Goal: Task Accomplishment & Management: Manage account settings

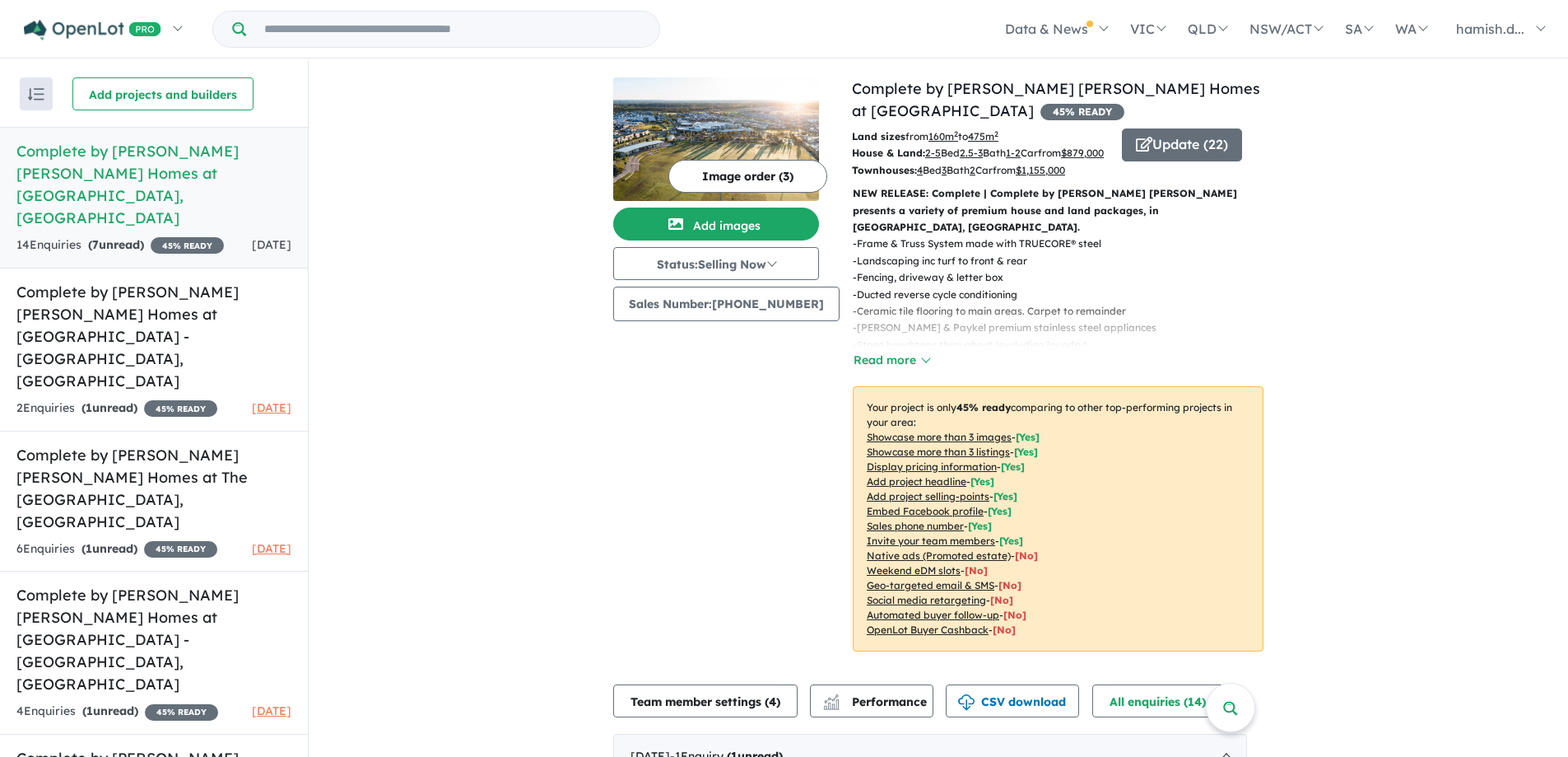
click at [454, 287] on div "View 7 projects in your account Complete by [PERSON_NAME] [PERSON_NAME] Homes a…" at bounding box center [938, 688] width 1259 height 1255
click at [595, 369] on div "View 7 projects in your account Complete by [PERSON_NAME] [PERSON_NAME] Homes a…" at bounding box center [938, 688] width 1259 height 1255
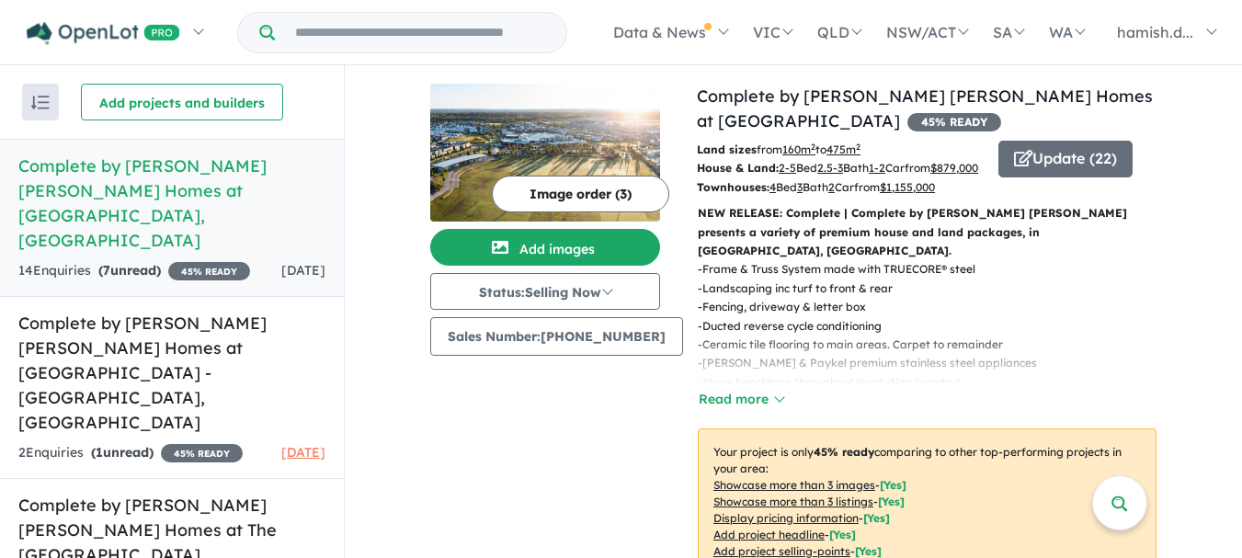
click at [501, 407] on div "Image order ( 3 ) Add images Status: Selling Now In Planning Coming Soon Sellin…" at bounding box center [563, 415] width 267 height 663
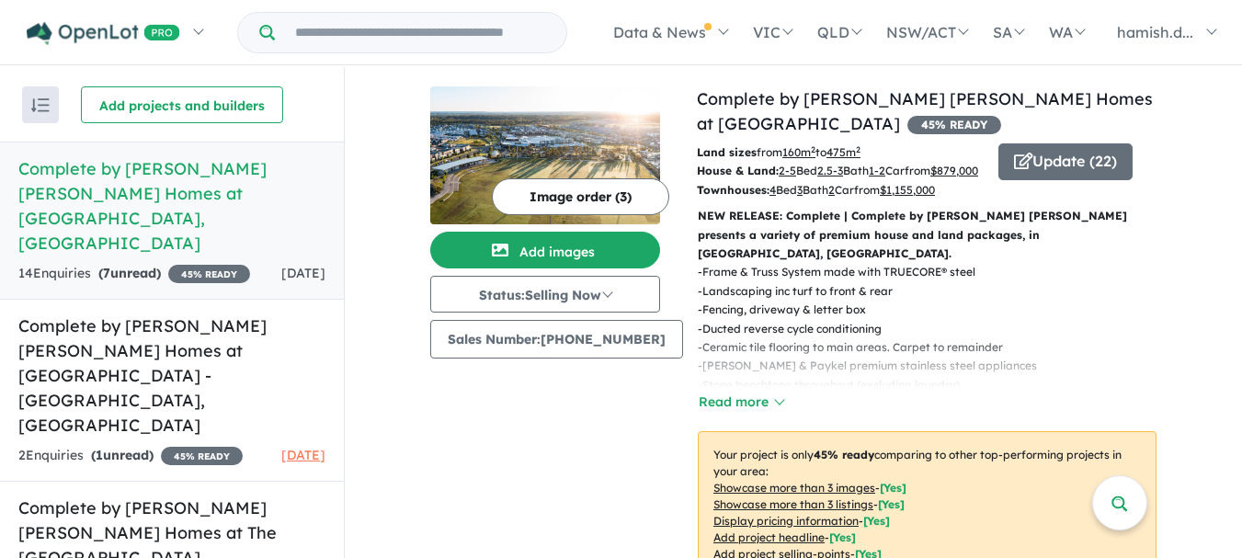
drag, startPoint x: 359, startPoint y: 172, endPoint x: 379, endPoint y: 132, distance: 44.0
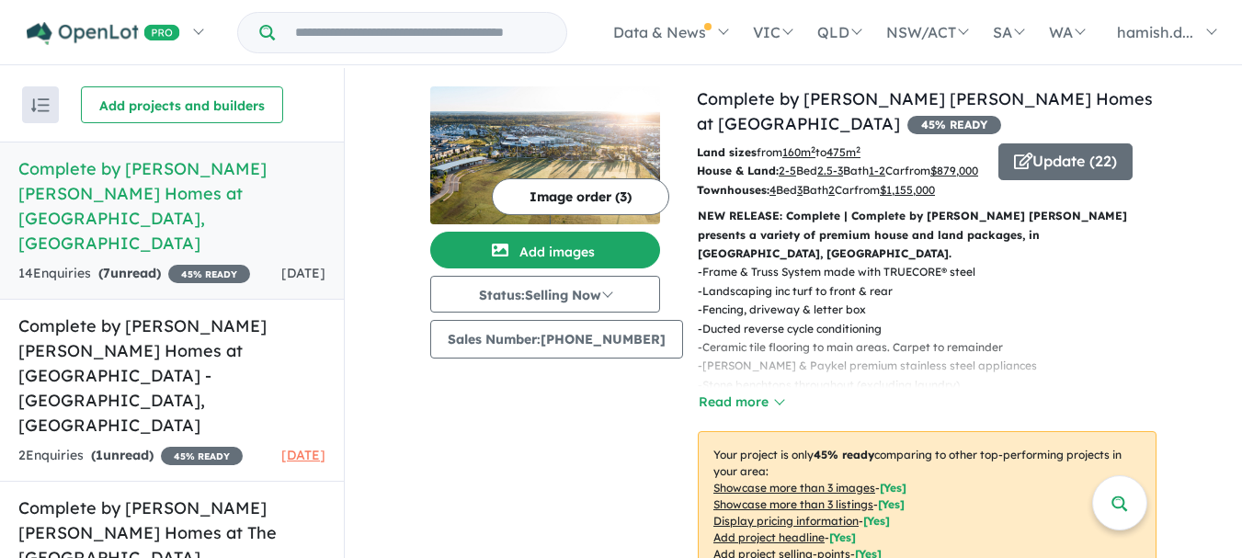
scroll to position [399, 0]
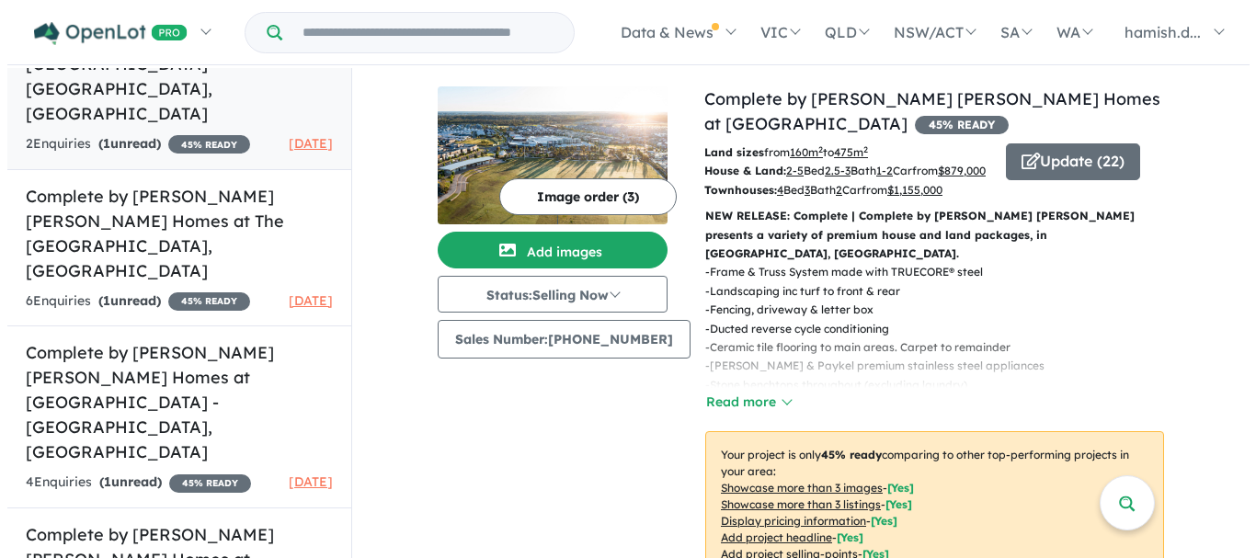
scroll to position [0, 0]
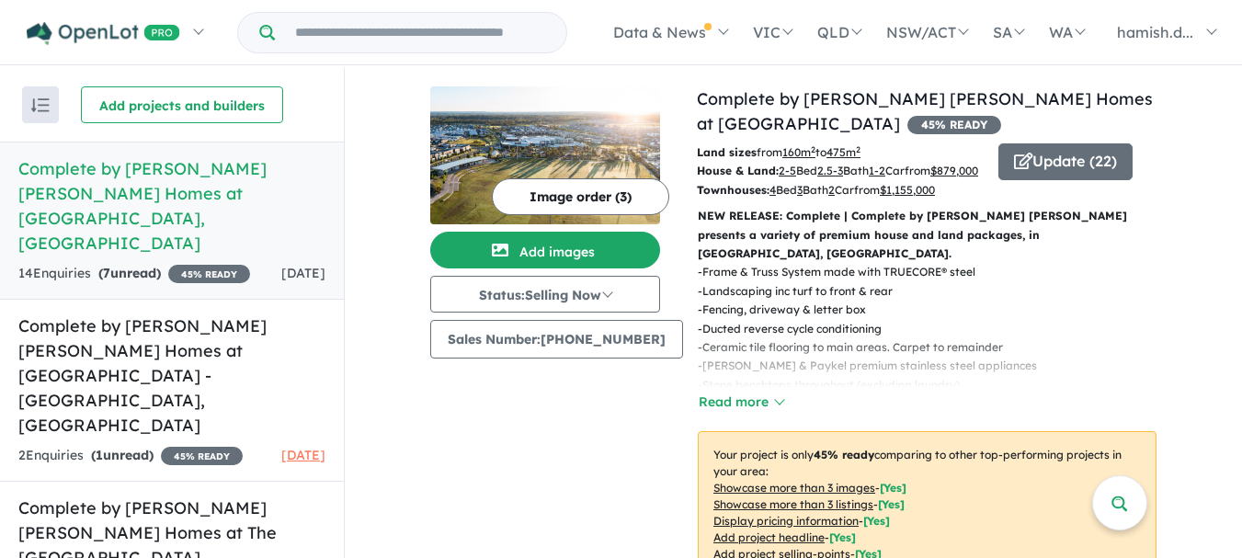
click at [757, 395] on button "Read more" at bounding box center [741, 402] width 86 height 21
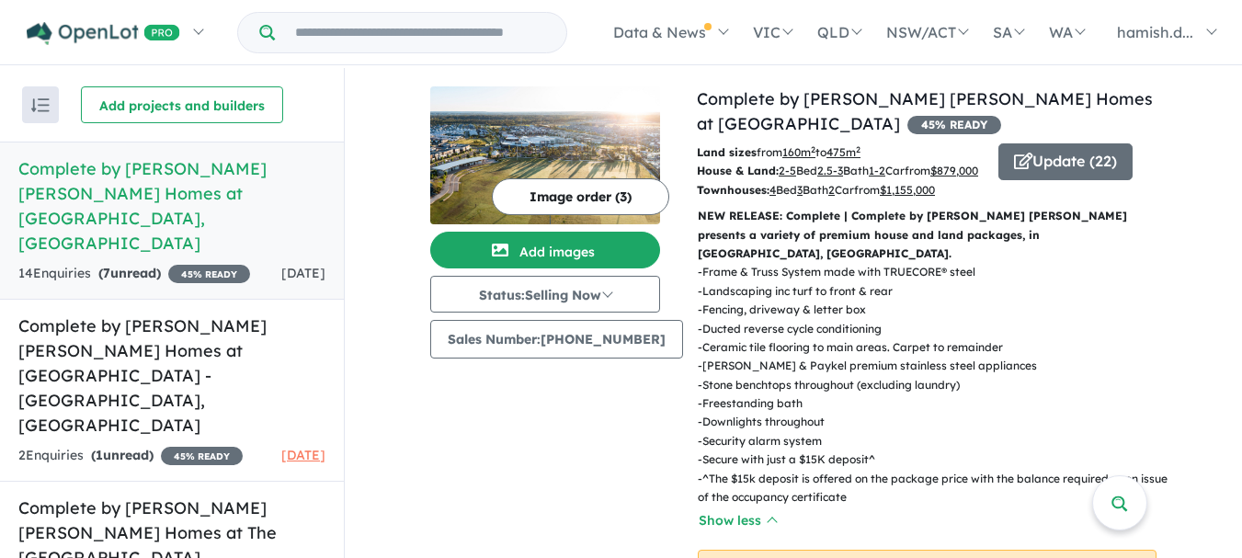
click at [194, 179] on h5 "Complete by [PERSON_NAME] [PERSON_NAME] Homes at [GEOGRAPHIC_DATA] , [GEOGRAPHI…" at bounding box center [171, 205] width 307 height 99
click at [1020, 165] on button "Update ( 22 )" at bounding box center [1065, 161] width 134 height 37
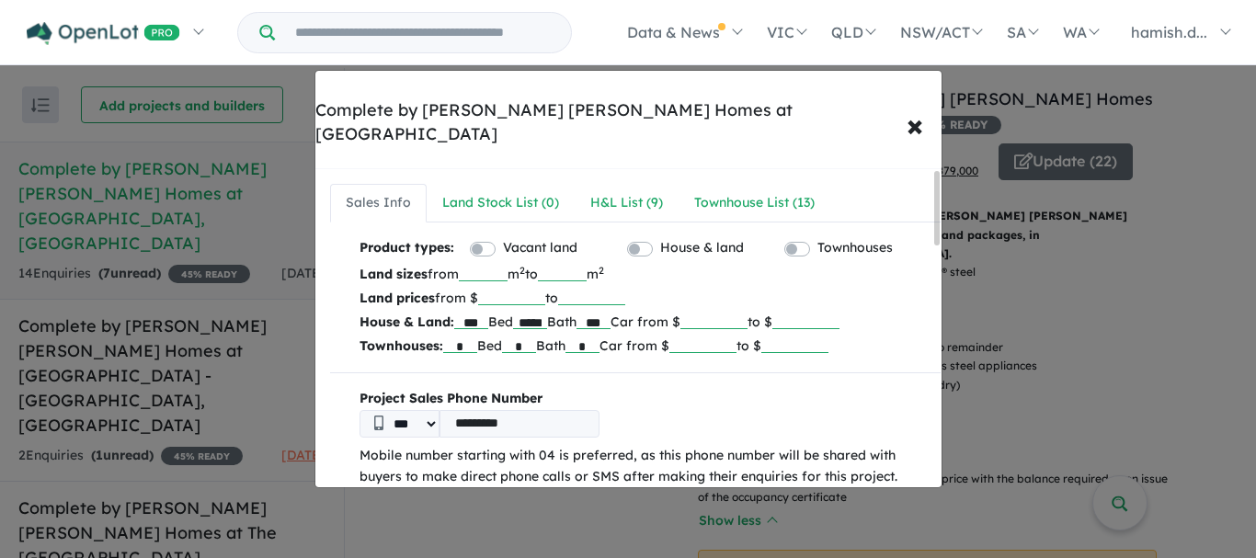
click at [590, 108] on div "Complete by [PERSON_NAME] [PERSON_NAME] Homes at [GEOGRAPHIC_DATA]" at bounding box center [628, 122] width 626 height 48
click at [914, 105] on span "×" at bounding box center [914, 125] width 17 height 40
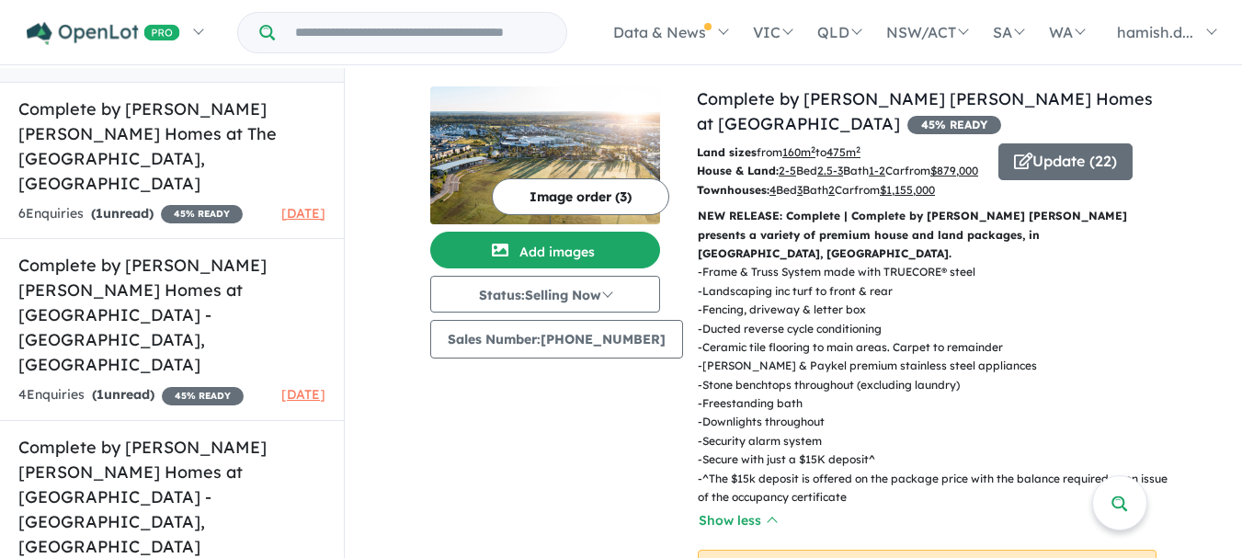
scroll to position [3, 0]
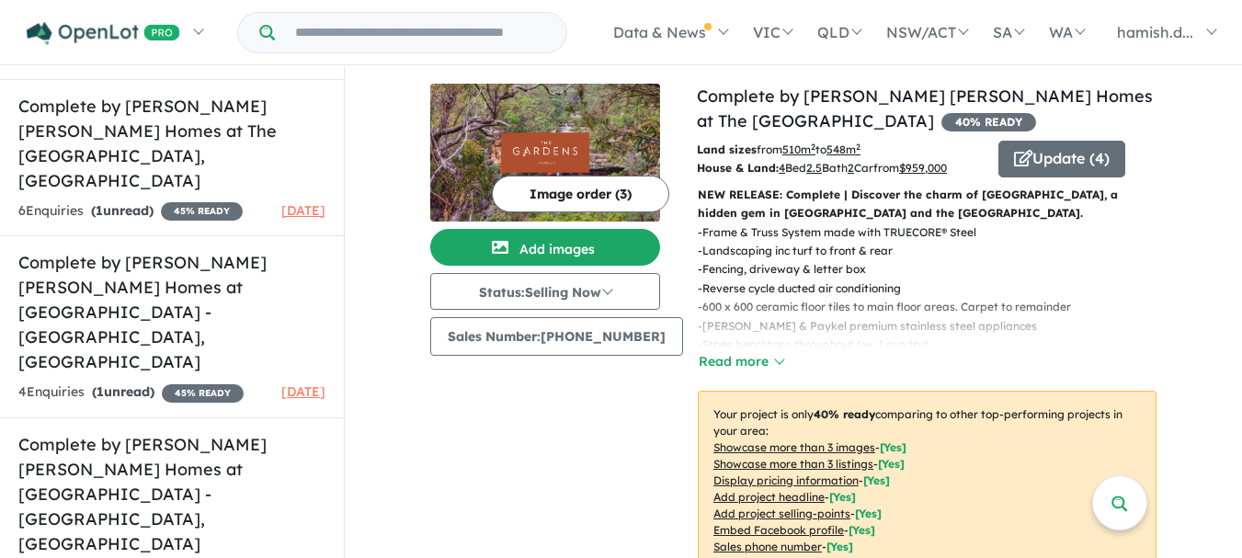
click at [461, 406] on div "Image order ( 3 ) Add images Status: Selling Now In Planning Coming Soon Sellin…" at bounding box center [563, 396] width 267 height 625
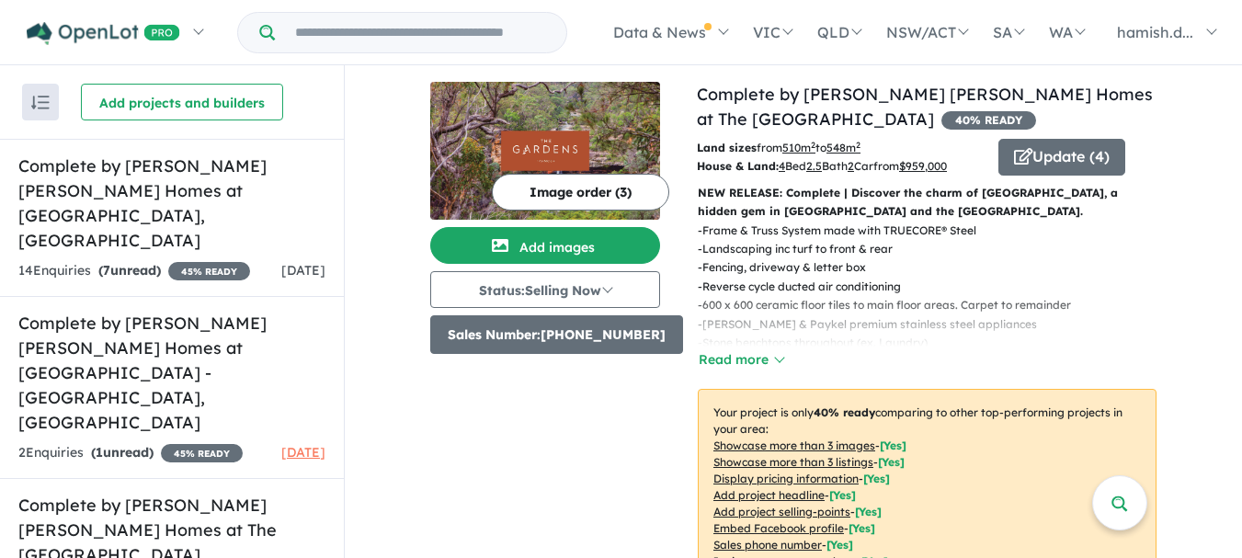
scroll to position [3, 0]
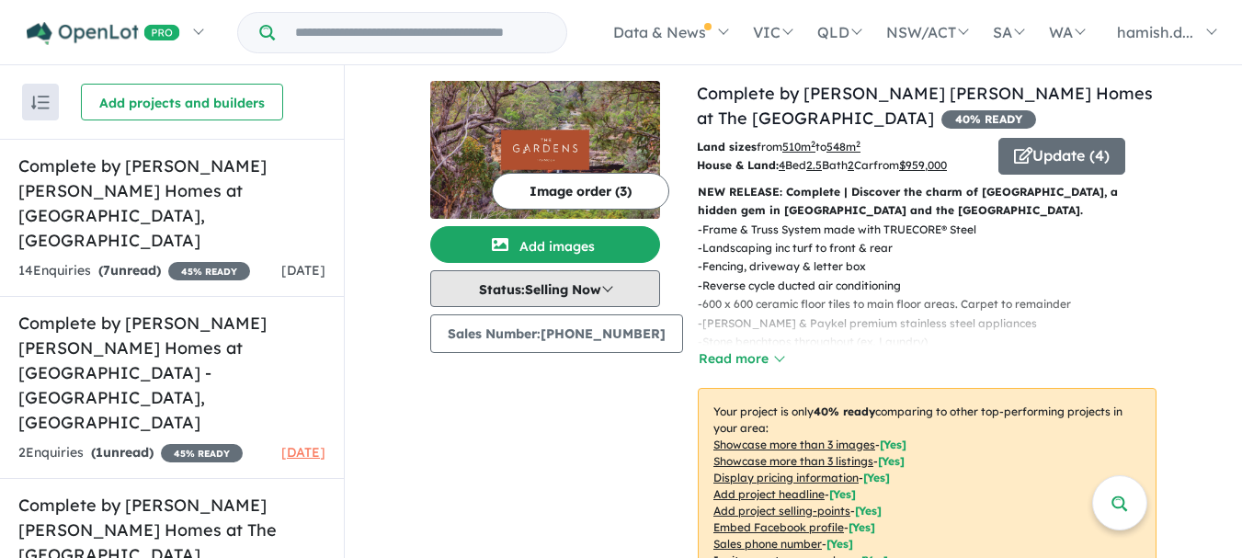
click at [611, 291] on button "Status: Selling Now" at bounding box center [545, 288] width 230 height 37
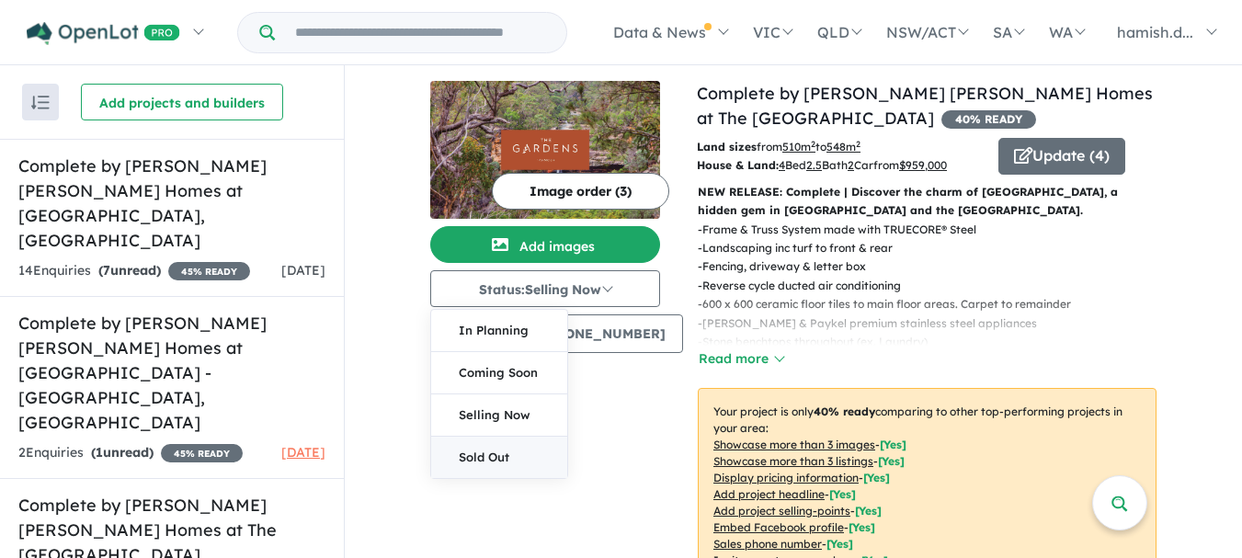
click at [494, 455] on button "Sold Out" at bounding box center [499, 457] width 136 height 41
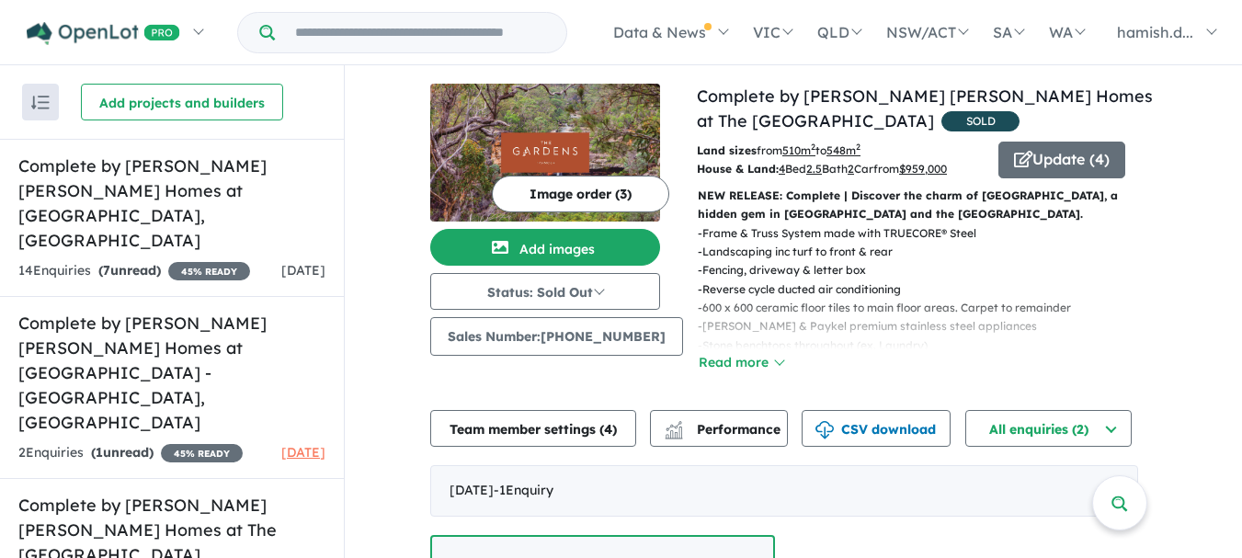
scroll to position [0, 0]
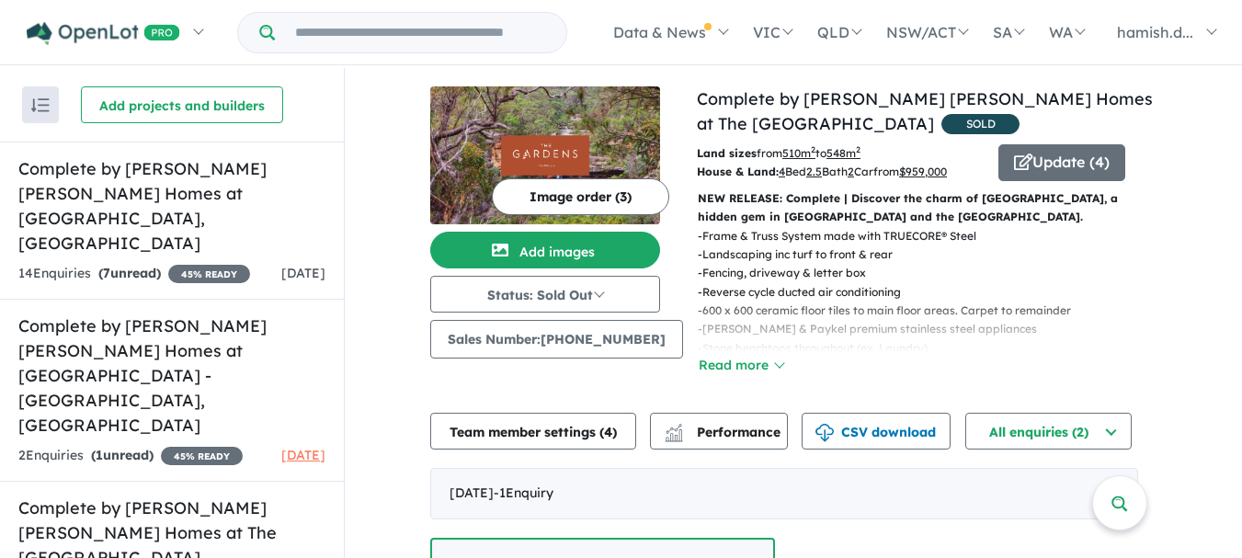
click at [397, 311] on div "View 7 projects in your account Complete by [PERSON_NAME] [PERSON_NAME] Homes a…" at bounding box center [793, 520] width 897 height 905
click at [395, 188] on div "View 7 projects in your account Complete by [PERSON_NAME] [PERSON_NAME] Homes a…" at bounding box center [793, 520] width 897 height 905
